Goal: Obtain resource: Download file/media

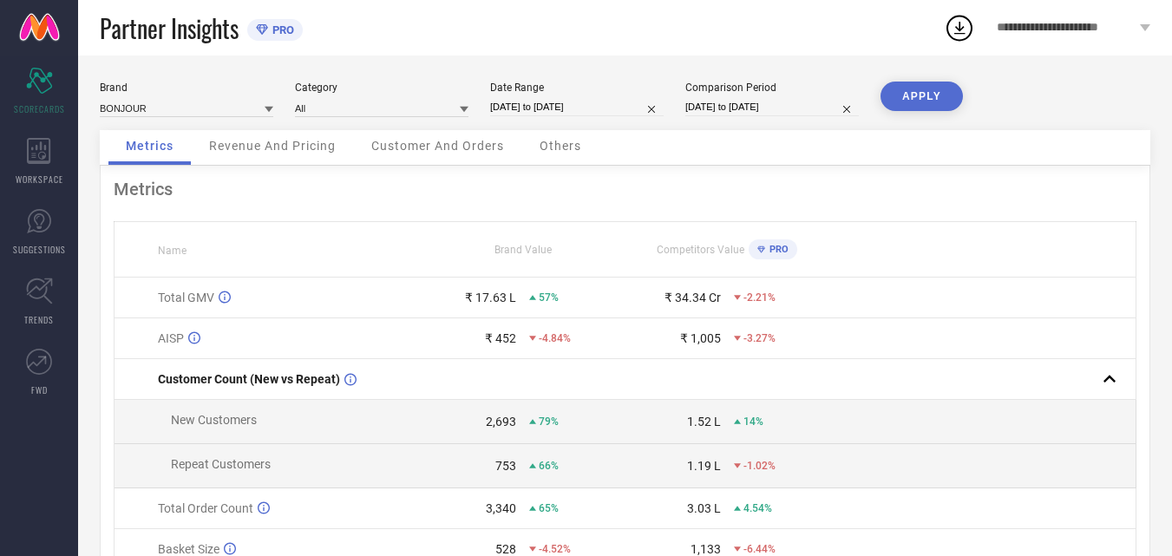
click at [961, 29] on icon at bounding box center [959, 28] width 11 height 13
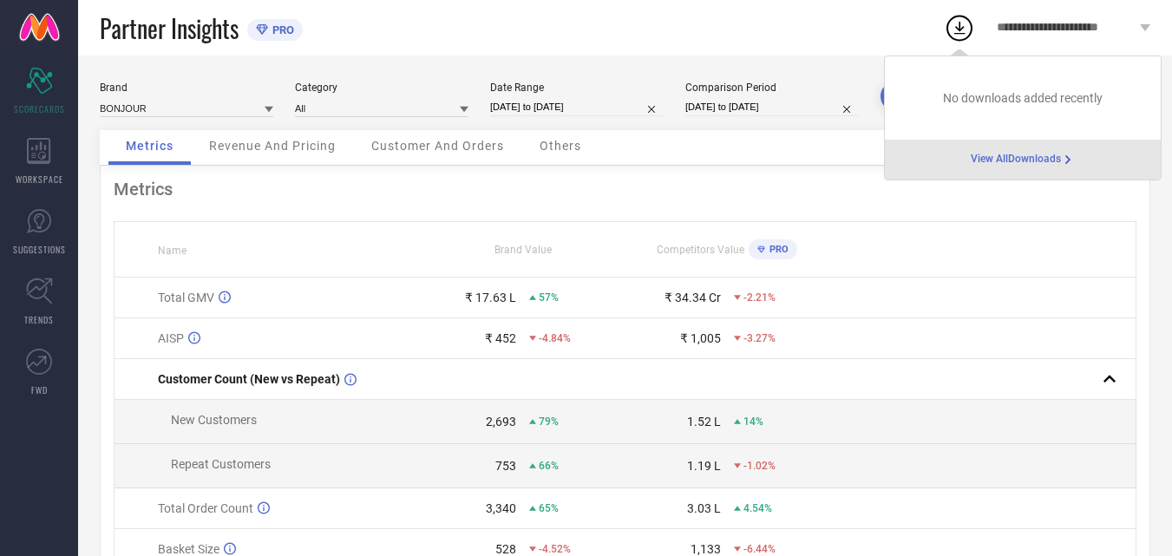
click at [1024, 161] on span "View All Downloads" at bounding box center [1016, 160] width 90 height 14
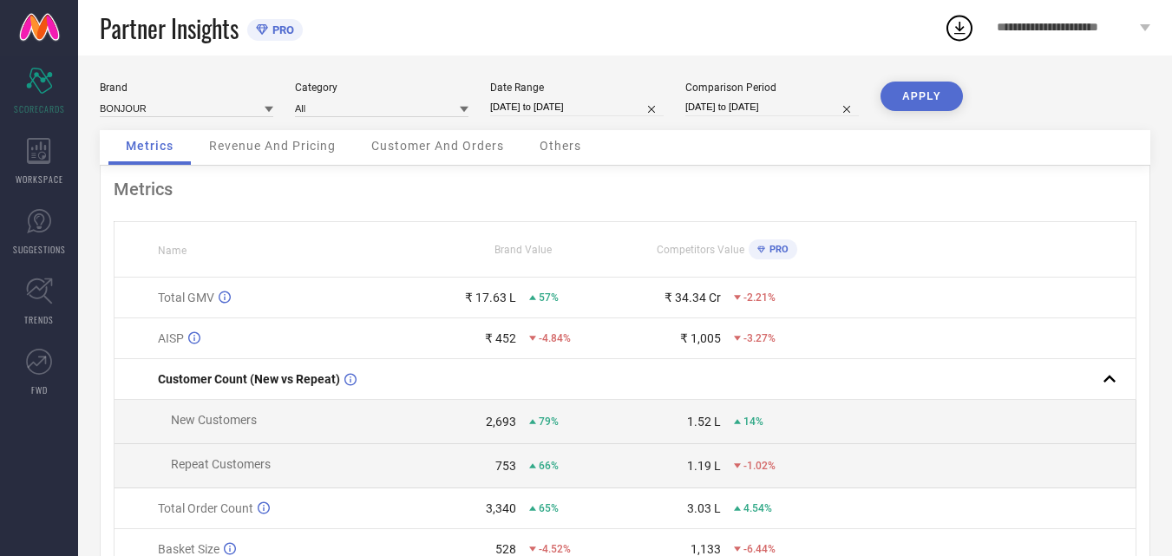
click at [969, 29] on icon at bounding box center [959, 27] width 31 height 31
